Goal: Task Accomplishment & Management: Complete application form

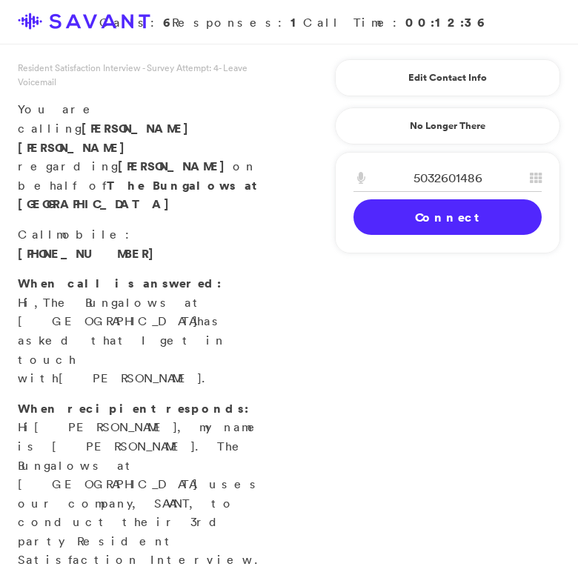
click at [403, 226] on link "Connect" at bounding box center [448, 217] width 188 height 36
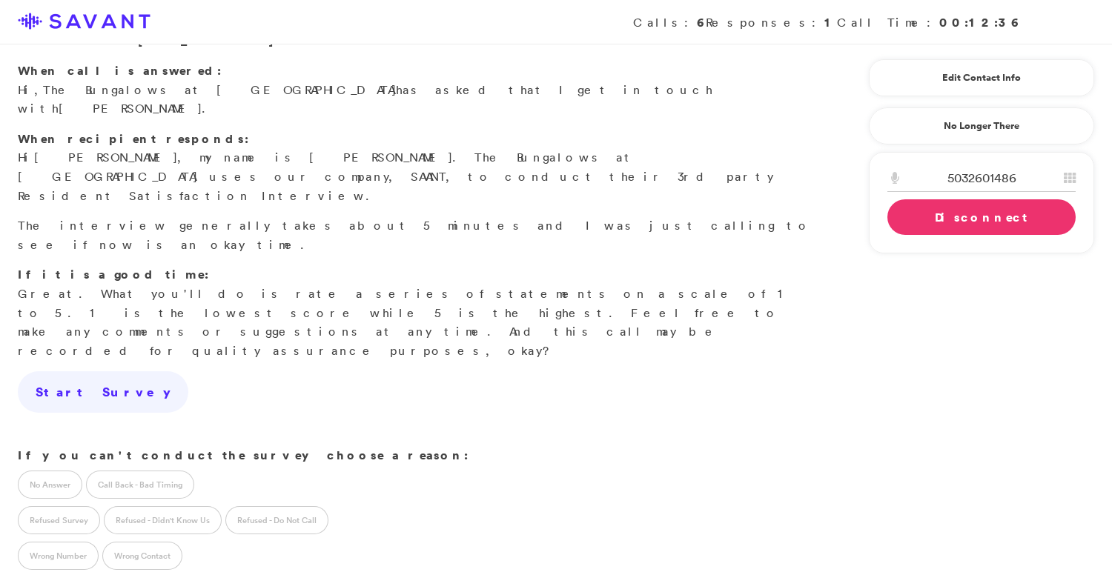
scroll to position [198, 0]
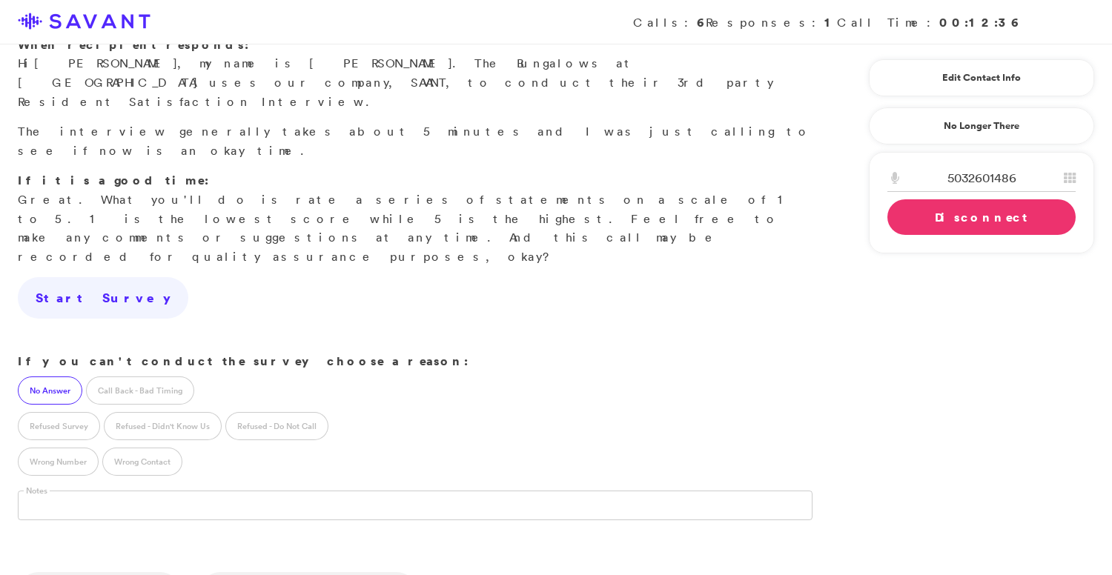
click at [29, 376] on label "No Answer" at bounding box center [50, 390] width 64 height 28
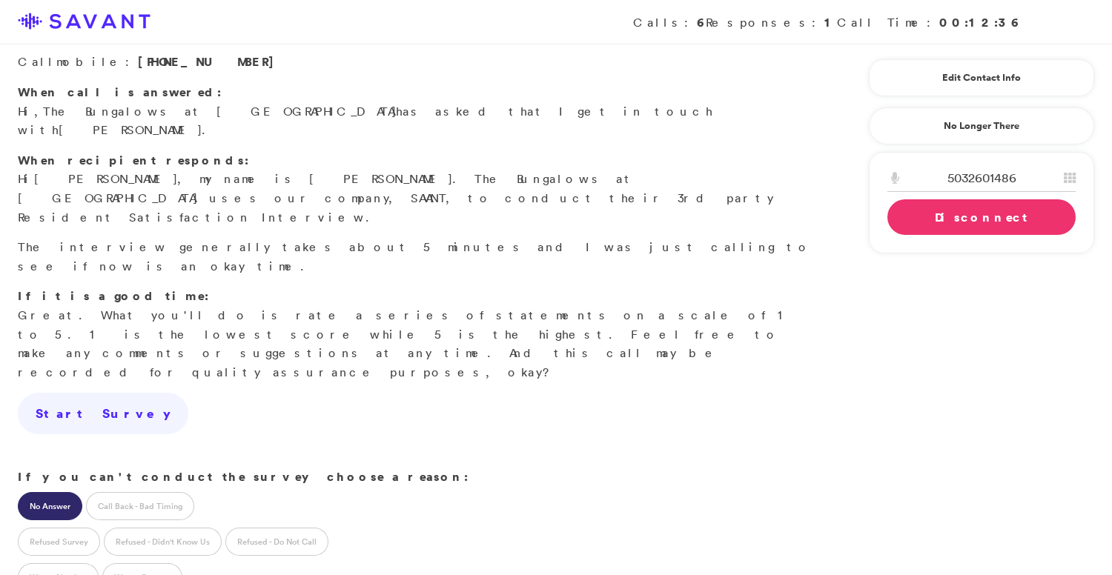
scroll to position [107, 0]
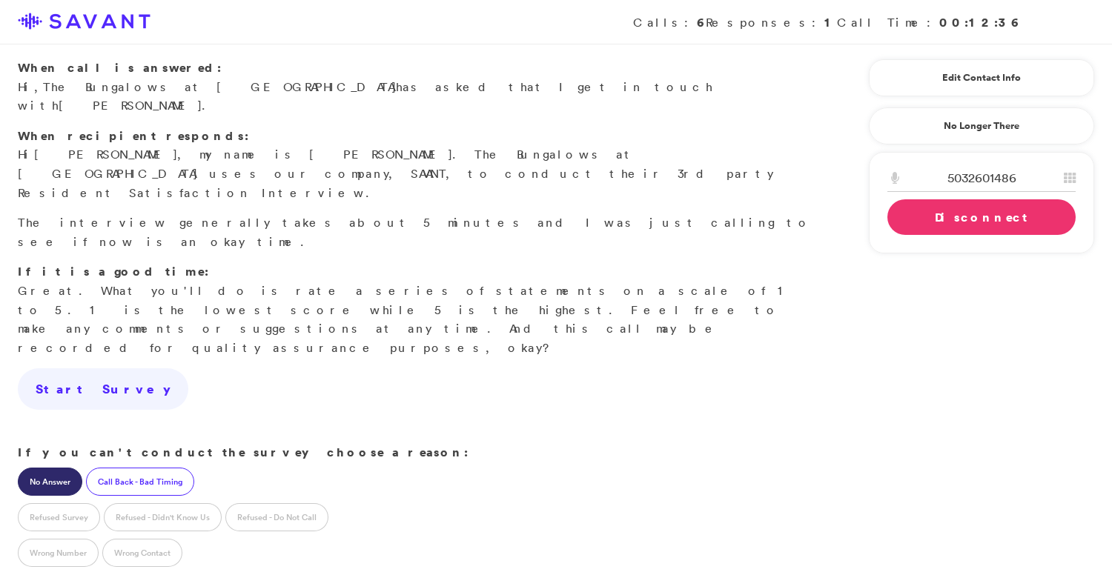
click at [173, 468] on label "Call Back - Bad Timing" at bounding box center [140, 482] width 108 height 28
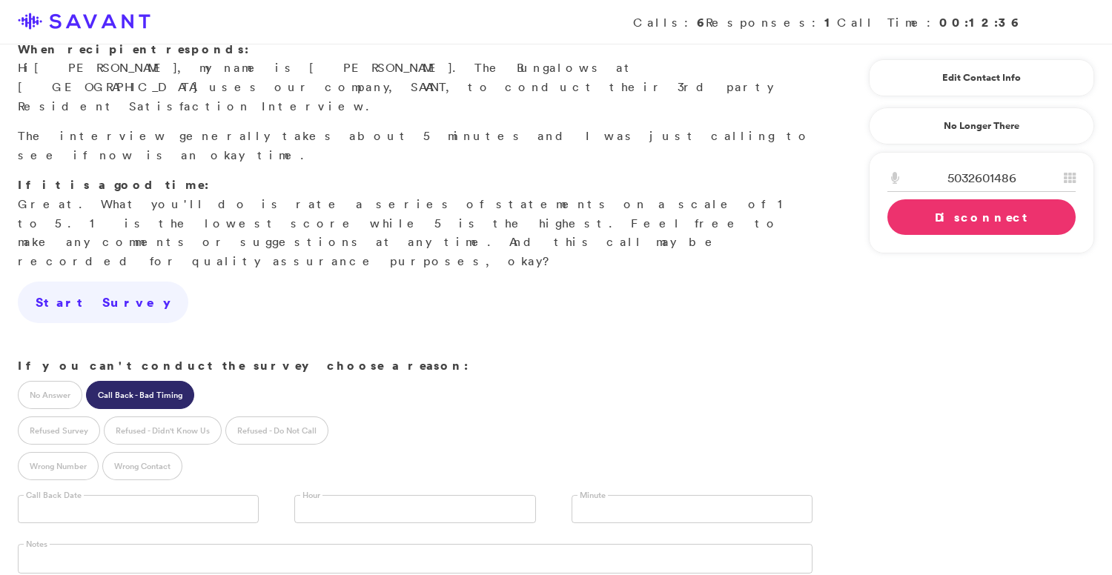
scroll to position [192, 0]
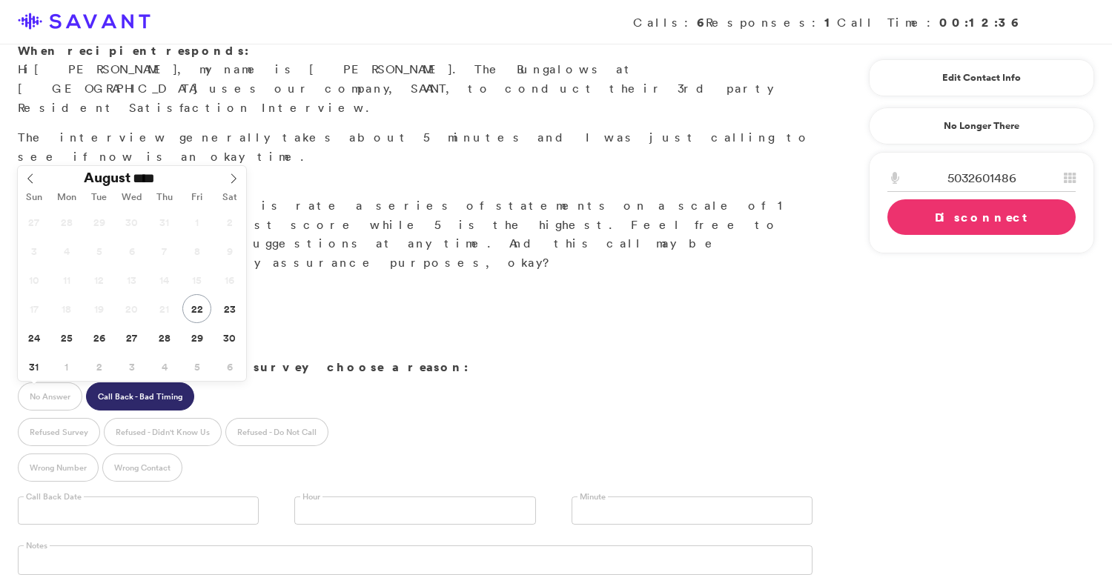
click at [142, 497] on input "text" at bounding box center [138, 511] width 241 height 28
type input "**********"
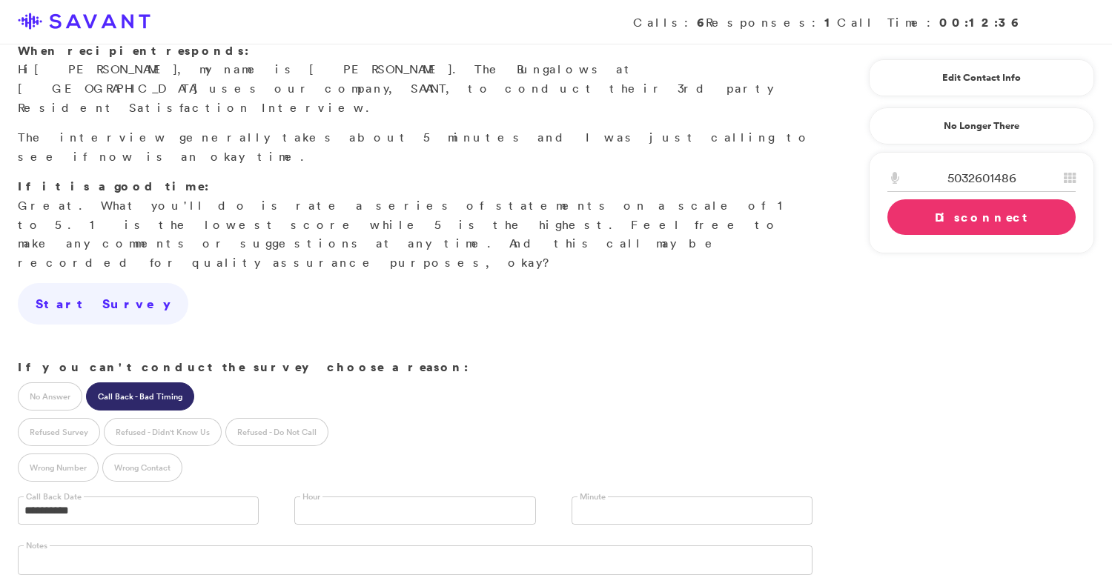
click at [378, 497] on link at bounding box center [414, 511] width 241 height 28
click at [353, 548] on li "10 AM" at bounding box center [414, 557] width 239 height 19
click at [577, 219] on link "Disconnect" at bounding box center [981, 217] width 188 height 36
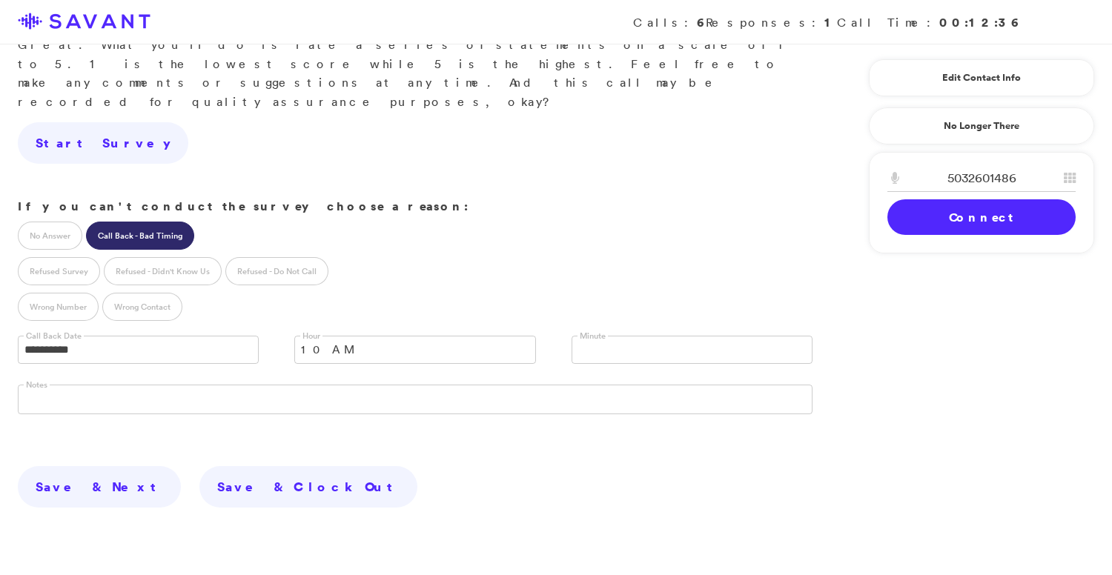
scroll to position [361, 0]
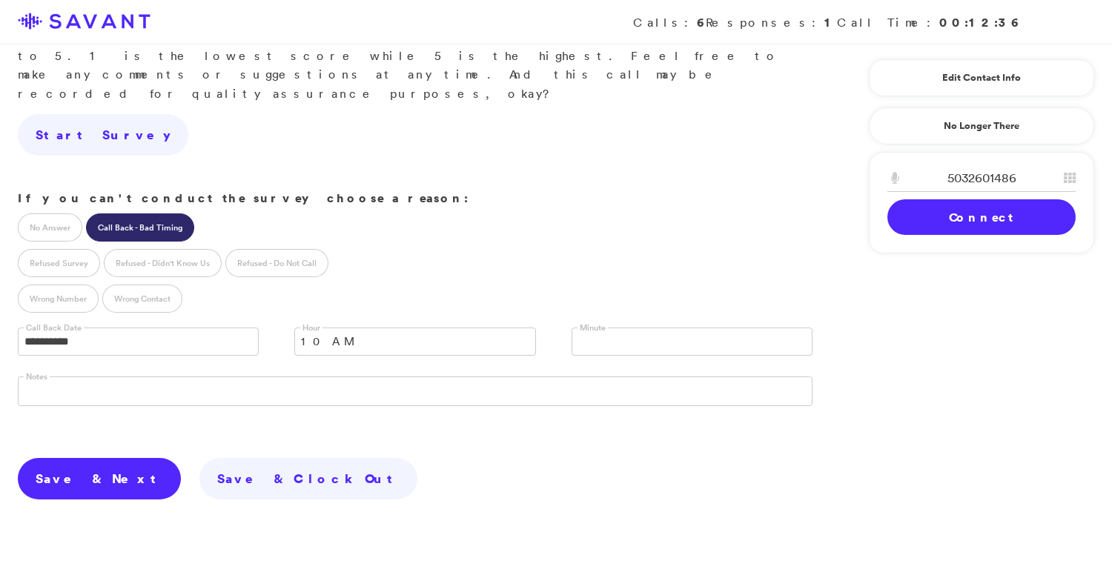
click at [46, 458] on link "Save & Next" at bounding box center [99, 479] width 163 height 42
